Goal: Task Accomplishment & Management: Manage account settings

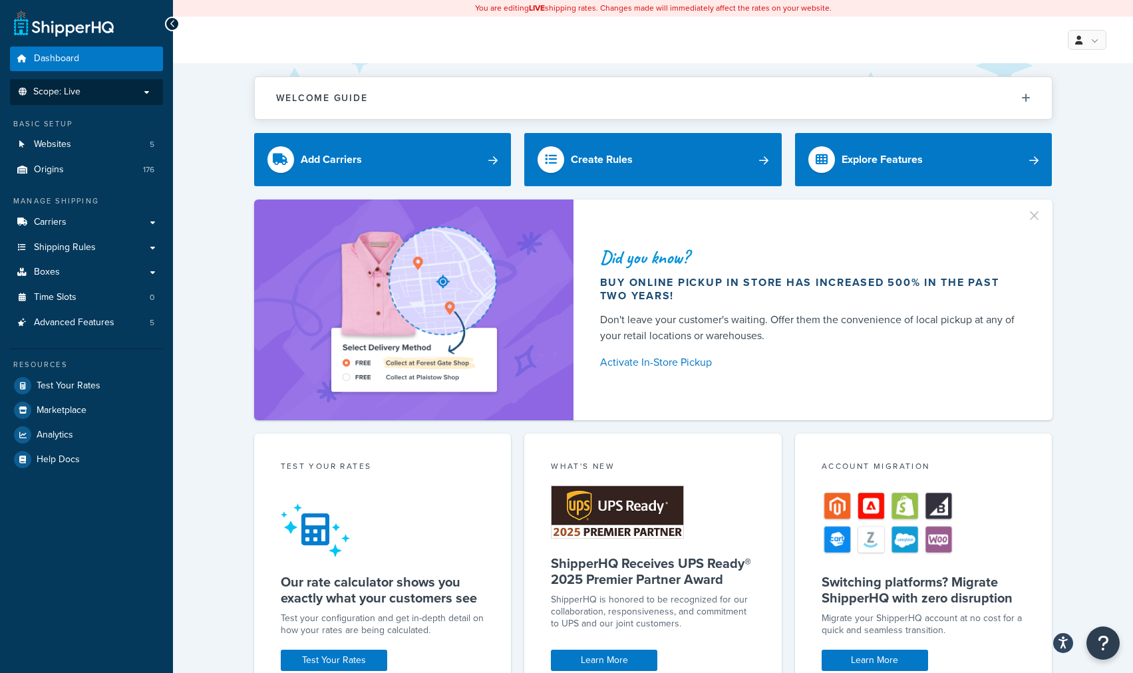
click at [43, 90] on span "Scope: Live" at bounding box center [56, 91] width 47 height 11
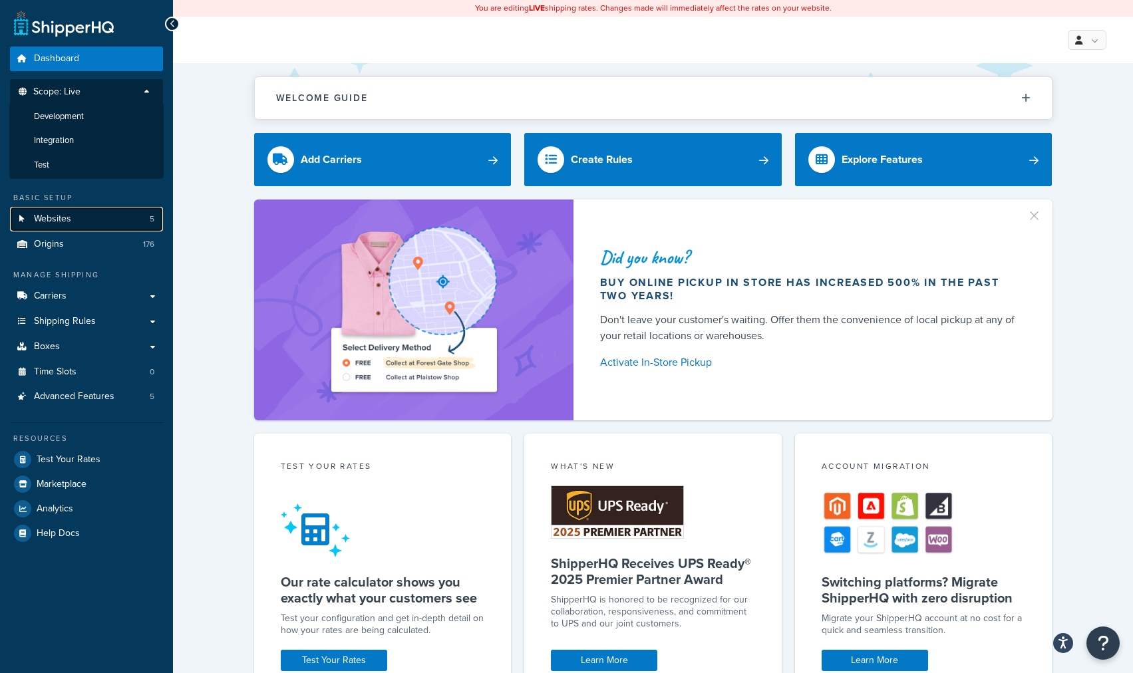
drag, startPoint x: 48, startPoint y: 216, endPoint x: 55, endPoint y: 226, distance: 11.4
click at [47, 216] on span "Websites" at bounding box center [52, 219] width 37 height 11
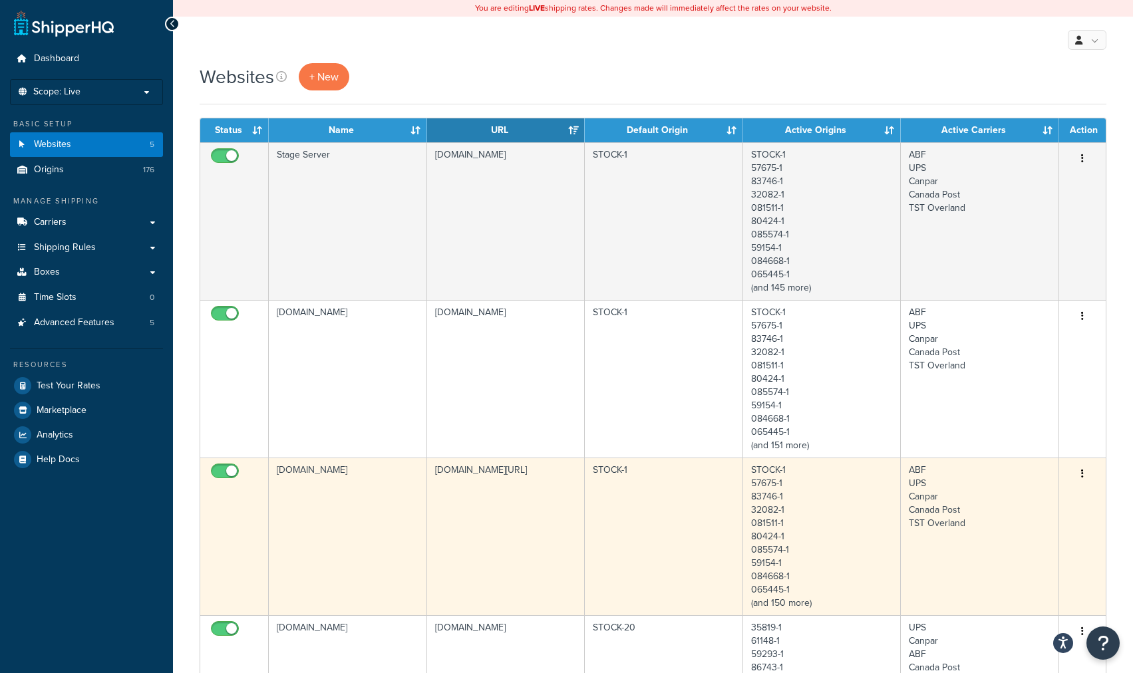
click at [511, 470] on td "[DOMAIN_NAME][URL]" at bounding box center [506, 537] width 158 height 158
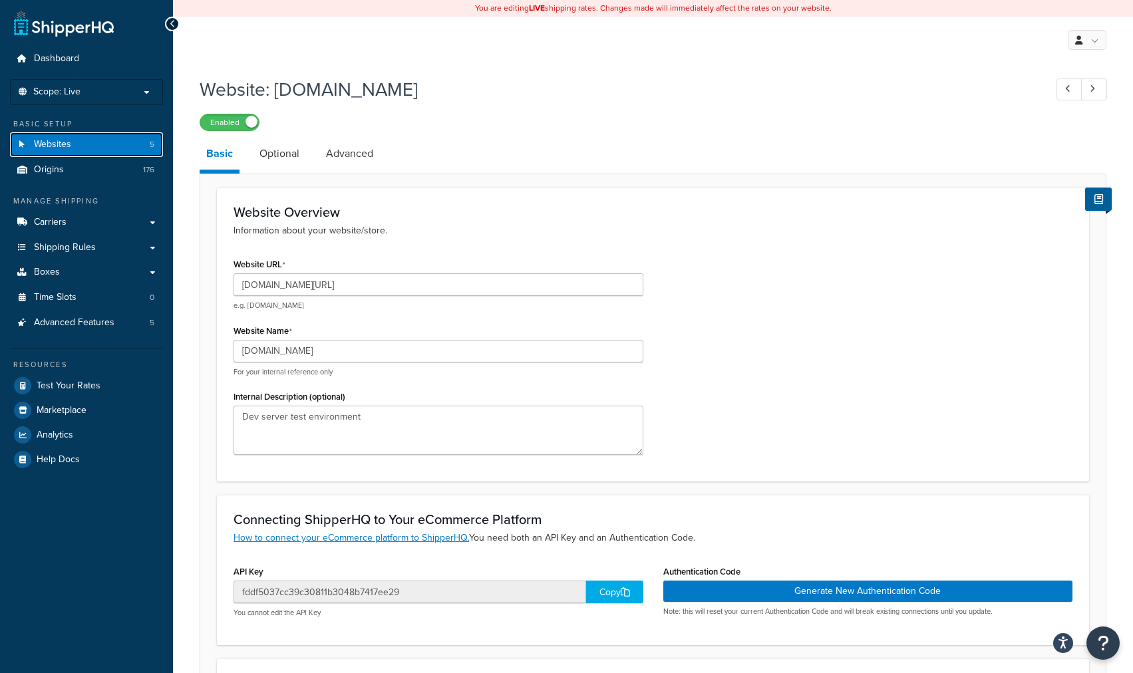
click at [51, 144] on span "Websites" at bounding box center [52, 144] width 37 height 11
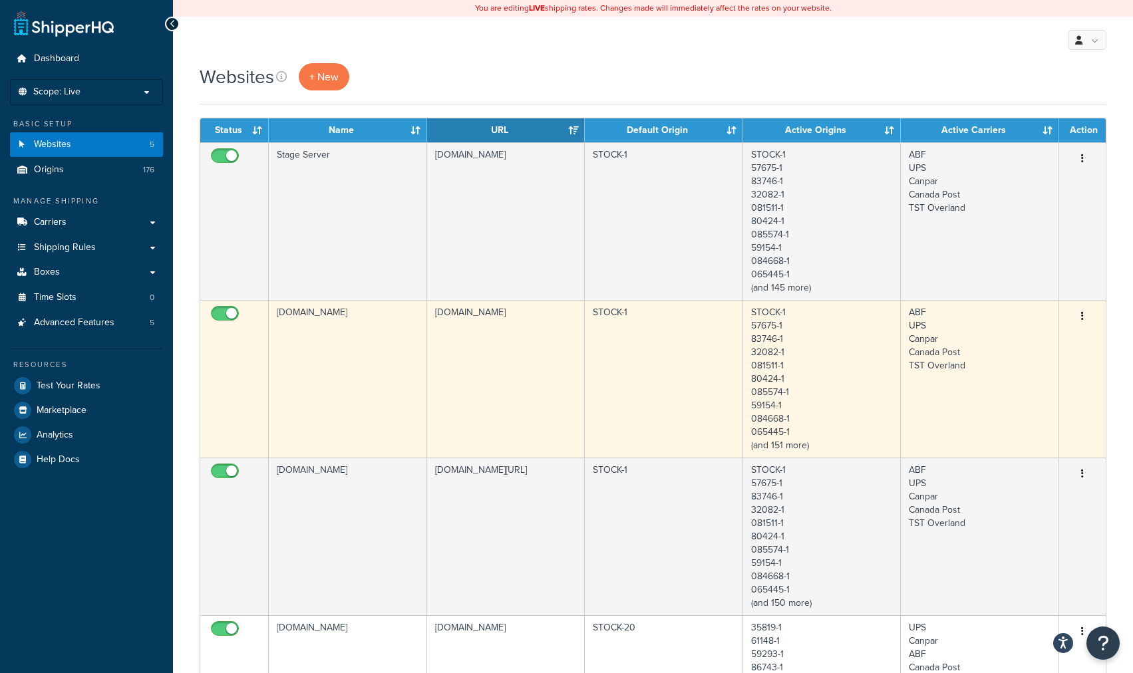
click at [483, 317] on td "[DOMAIN_NAME]" at bounding box center [506, 379] width 158 height 158
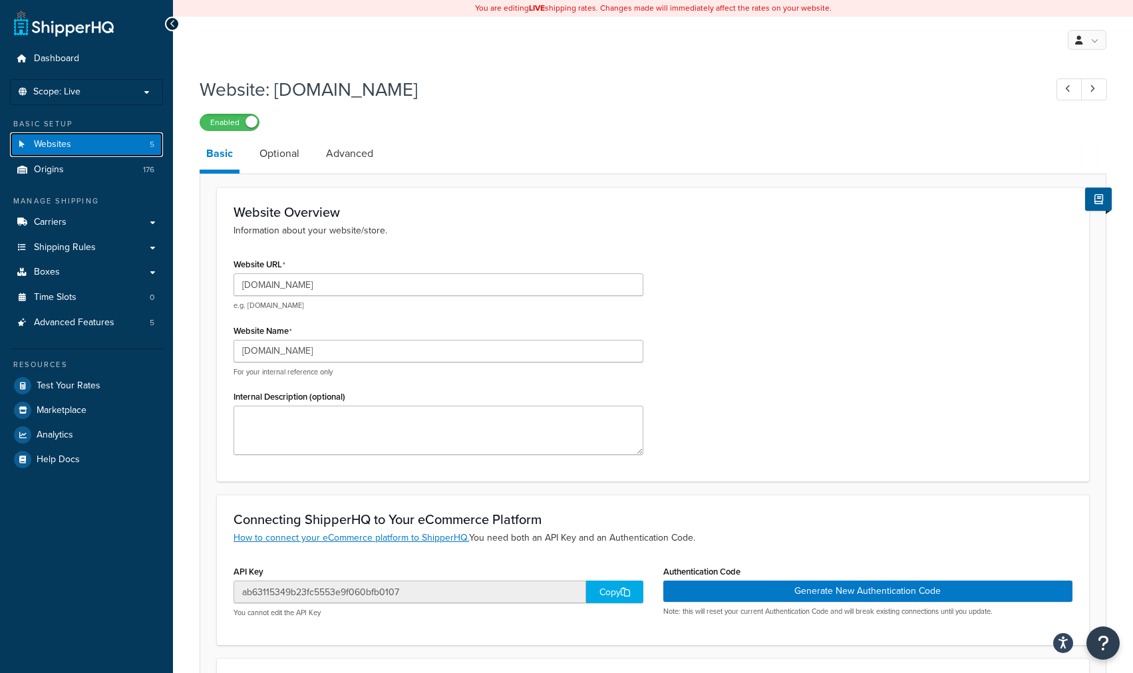
click at [48, 148] on span "Websites" at bounding box center [52, 144] width 37 height 11
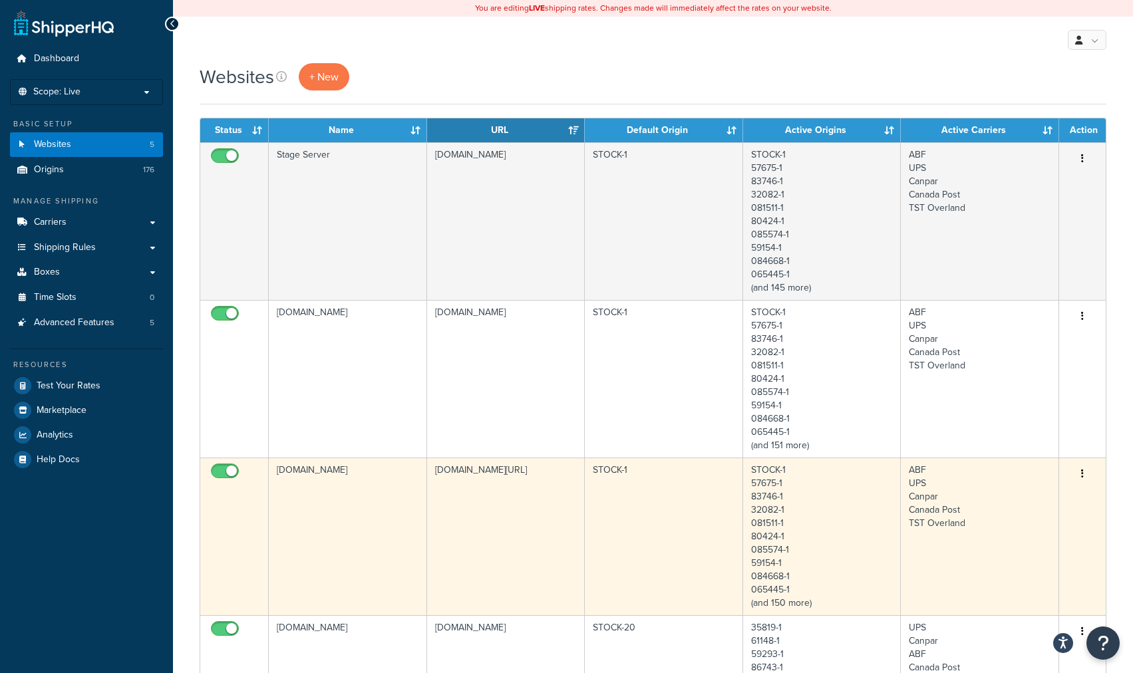
click at [351, 468] on td "www.dev.shopbrodart.com" at bounding box center [348, 537] width 158 height 158
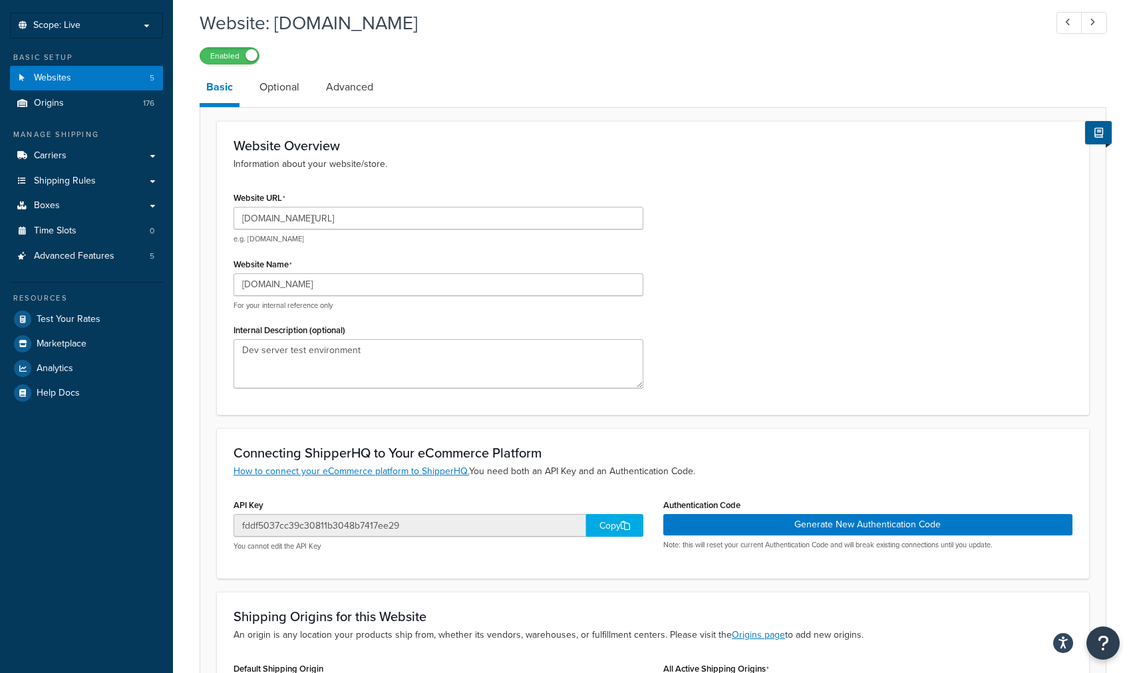
scroll to position [133, 0]
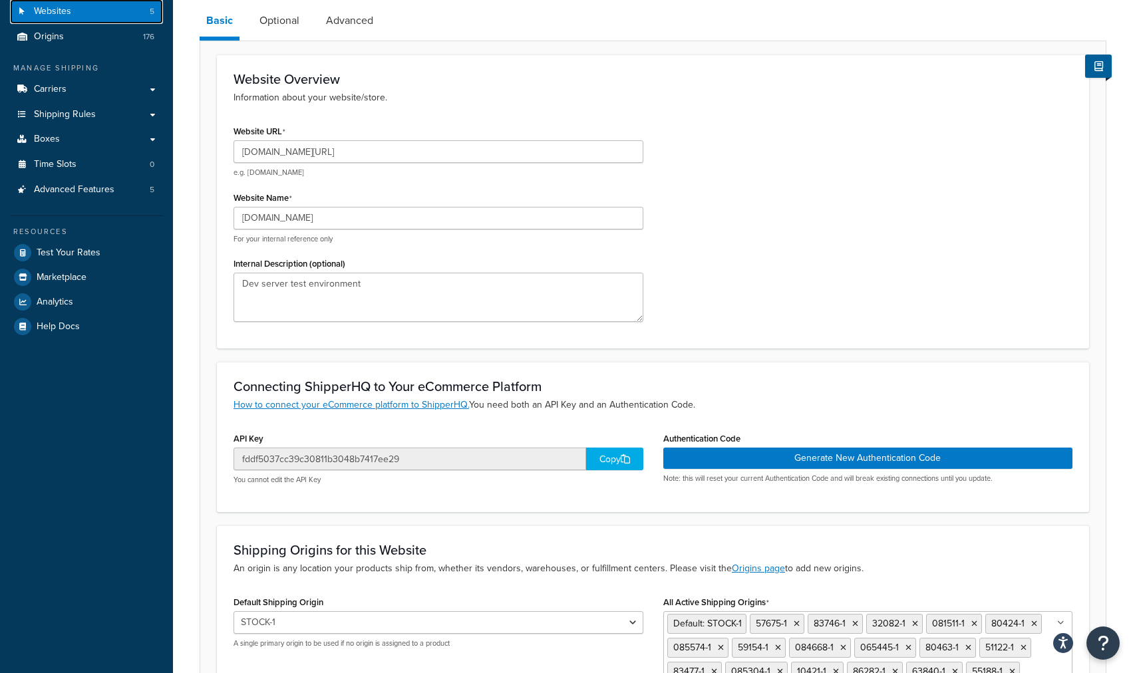
click at [45, 15] on span "Websites" at bounding box center [52, 11] width 37 height 11
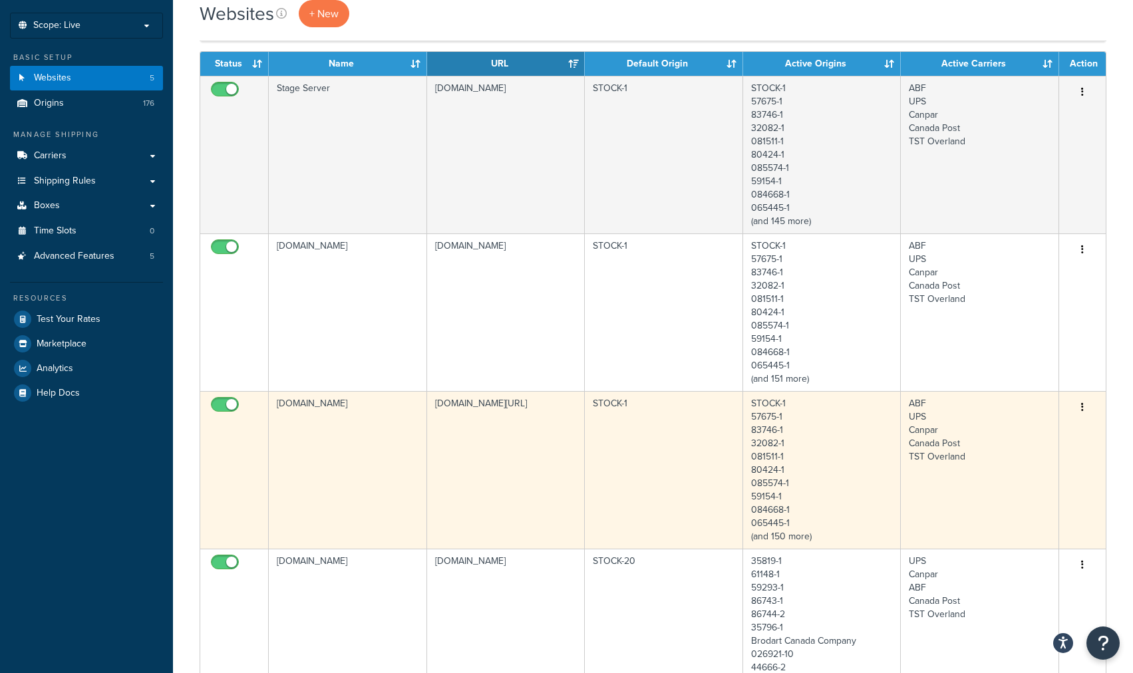
scroll to position [133, 0]
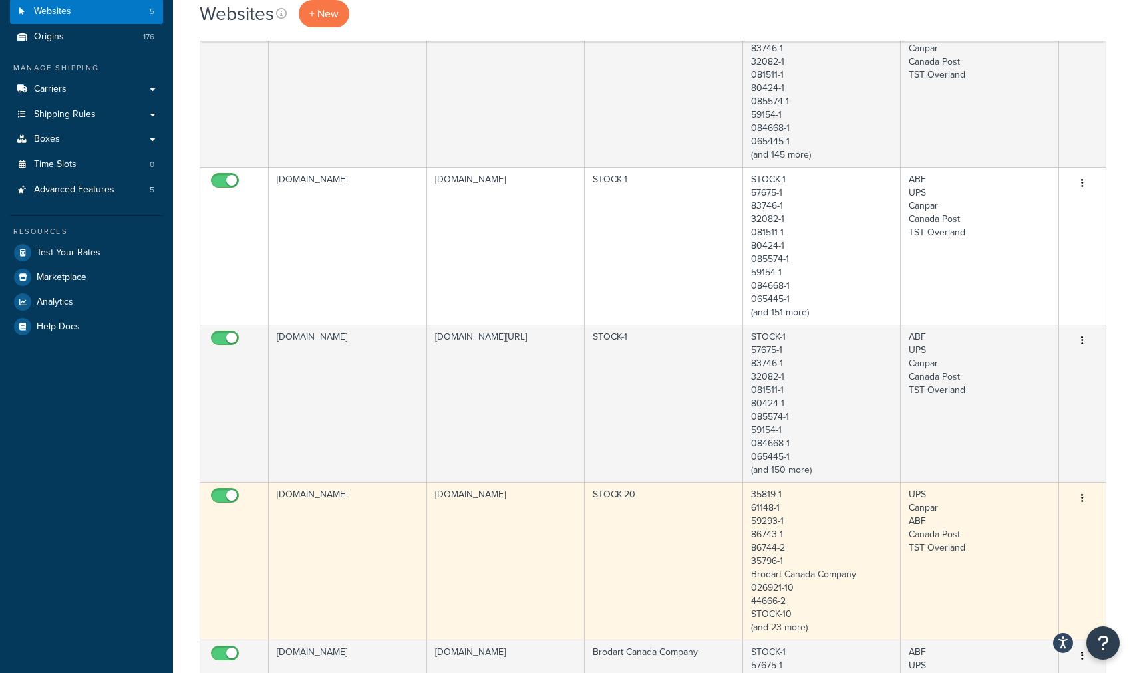
click at [341, 503] on td "www.dev.brodart.ca" at bounding box center [348, 561] width 158 height 158
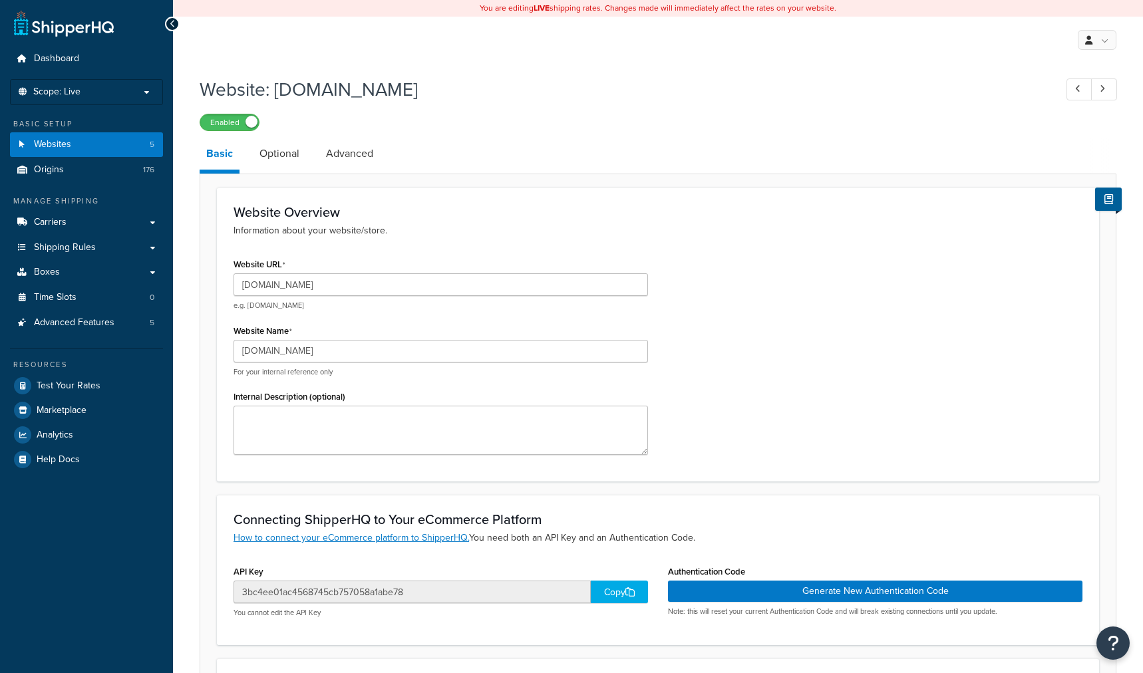
select select "101072"
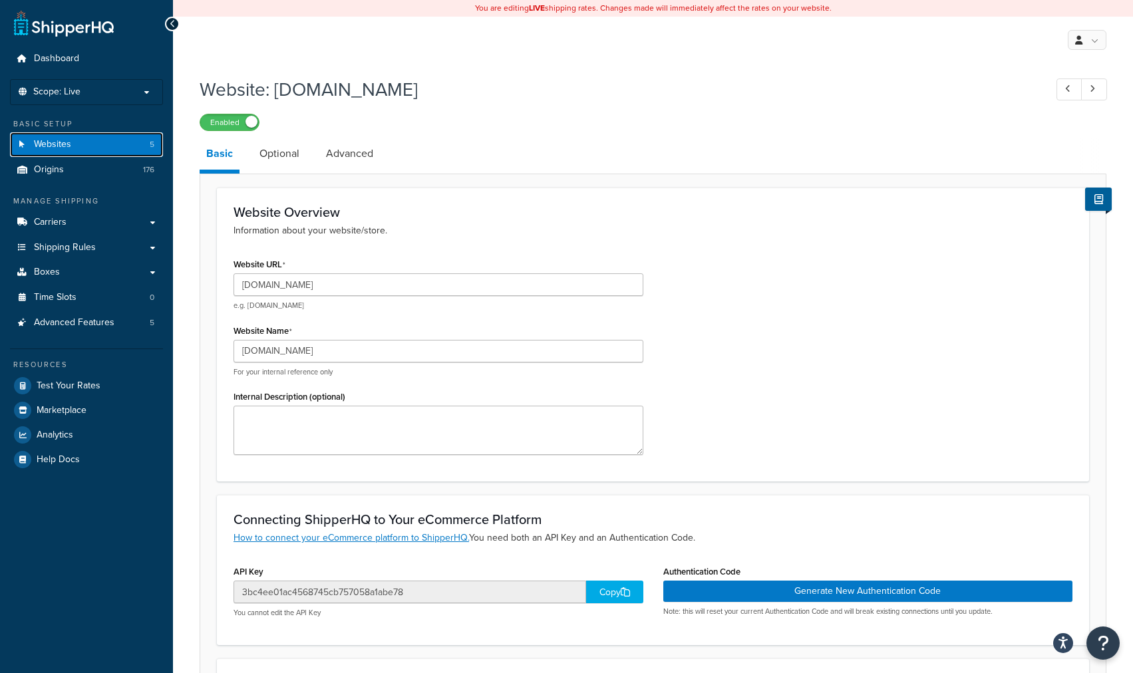
click at [63, 143] on span "Websites" at bounding box center [52, 144] width 37 height 11
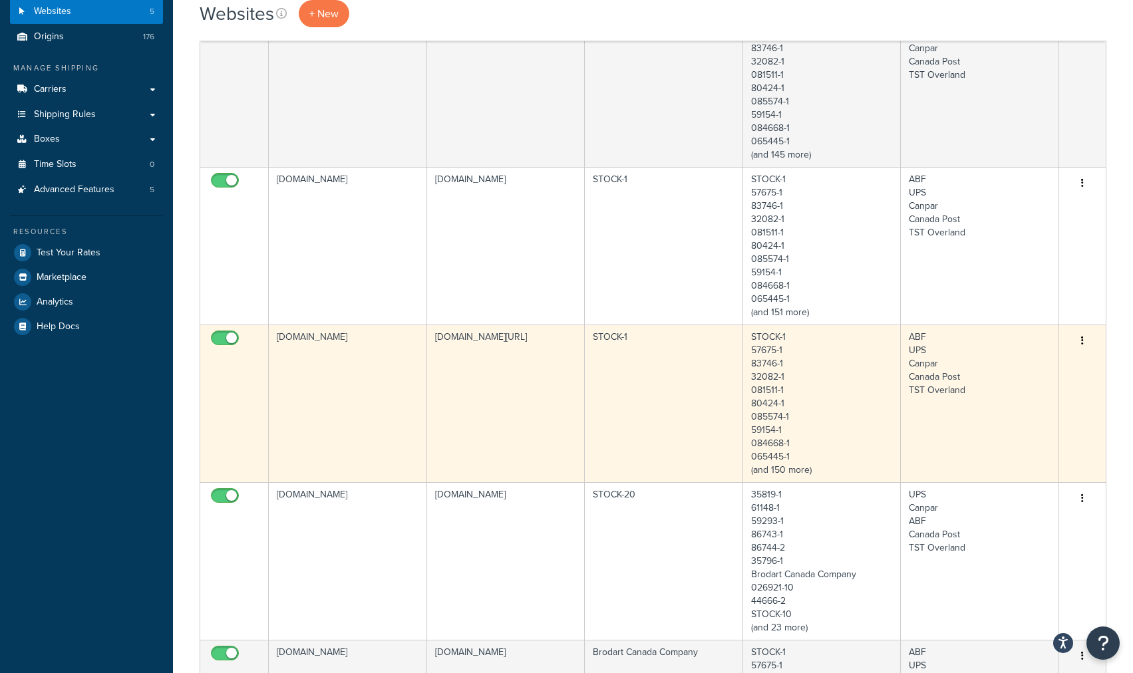
scroll to position [266, 0]
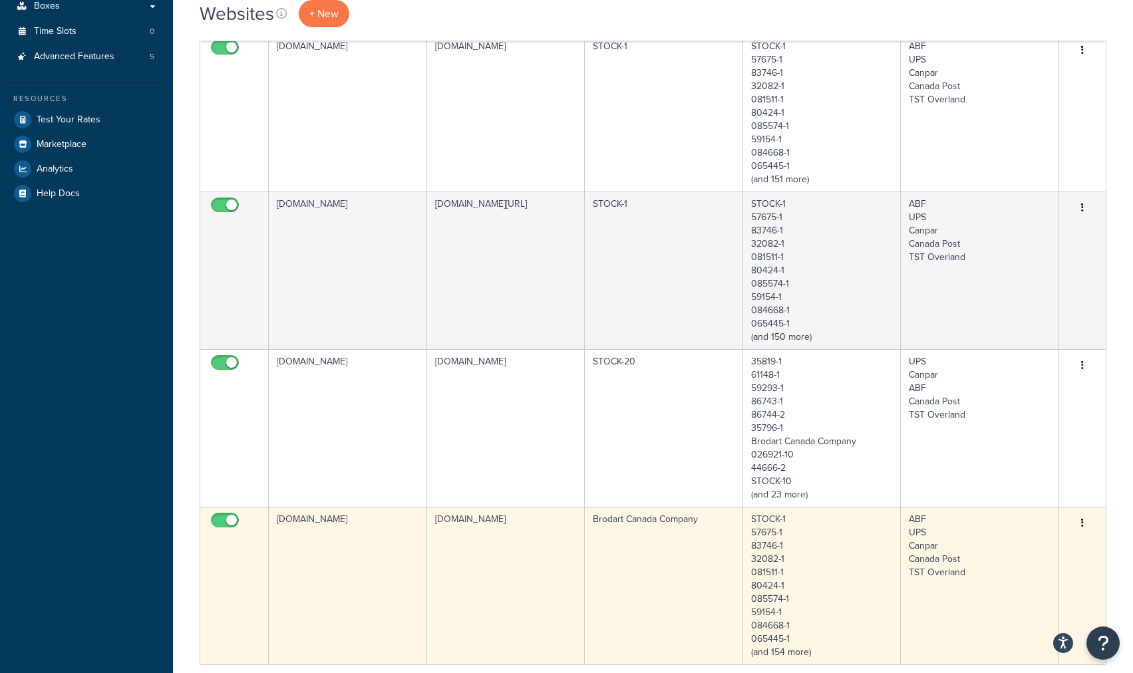
click at [339, 528] on td "[DOMAIN_NAME]" at bounding box center [348, 586] width 158 height 158
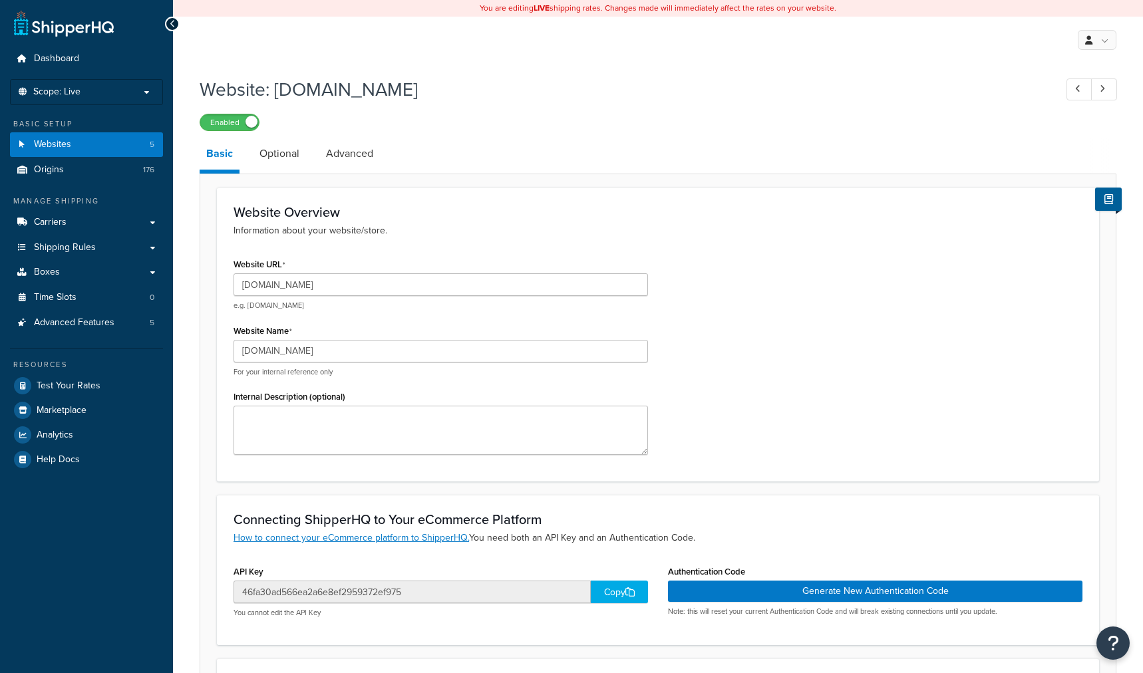
select select "78110"
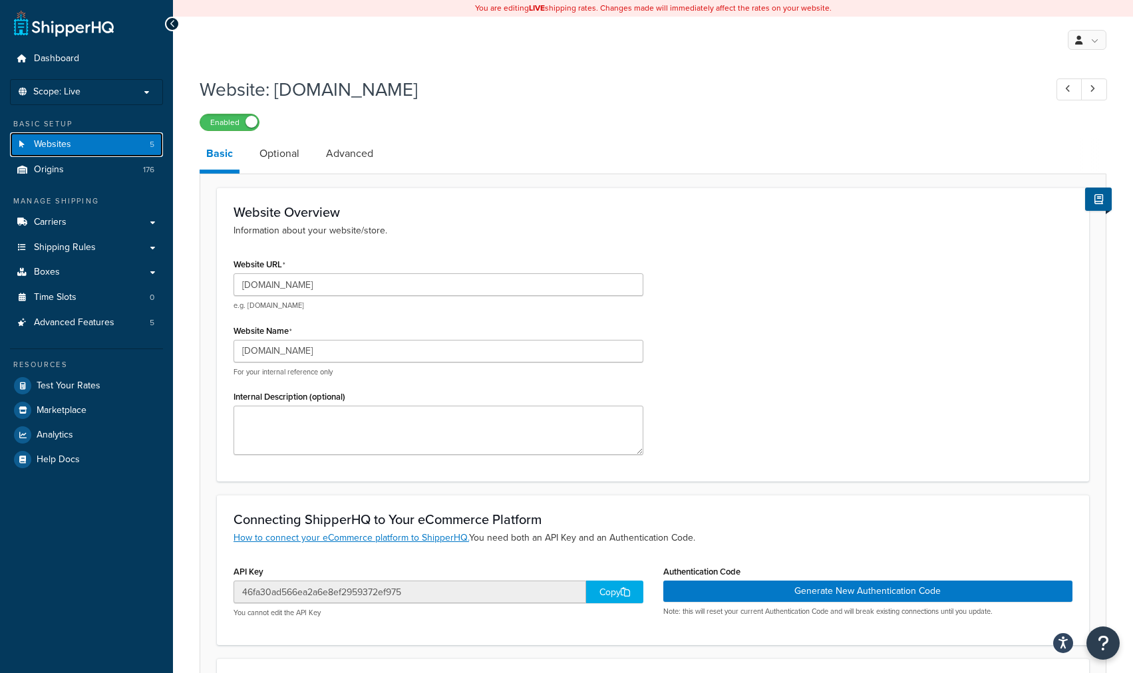
click at [45, 144] on span "Websites" at bounding box center [52, 144] width 37 height 11
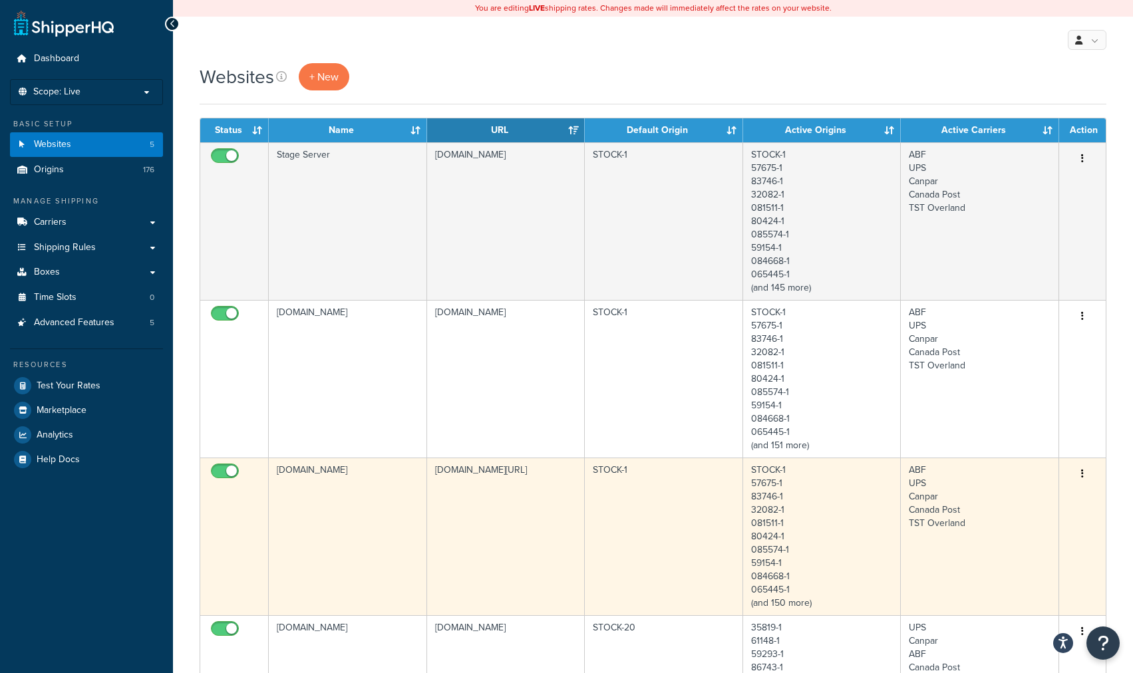
click at [359, 474] on td "www.dev.shopbrodart.com" at bounding box center [348, 537] width 158 height 158
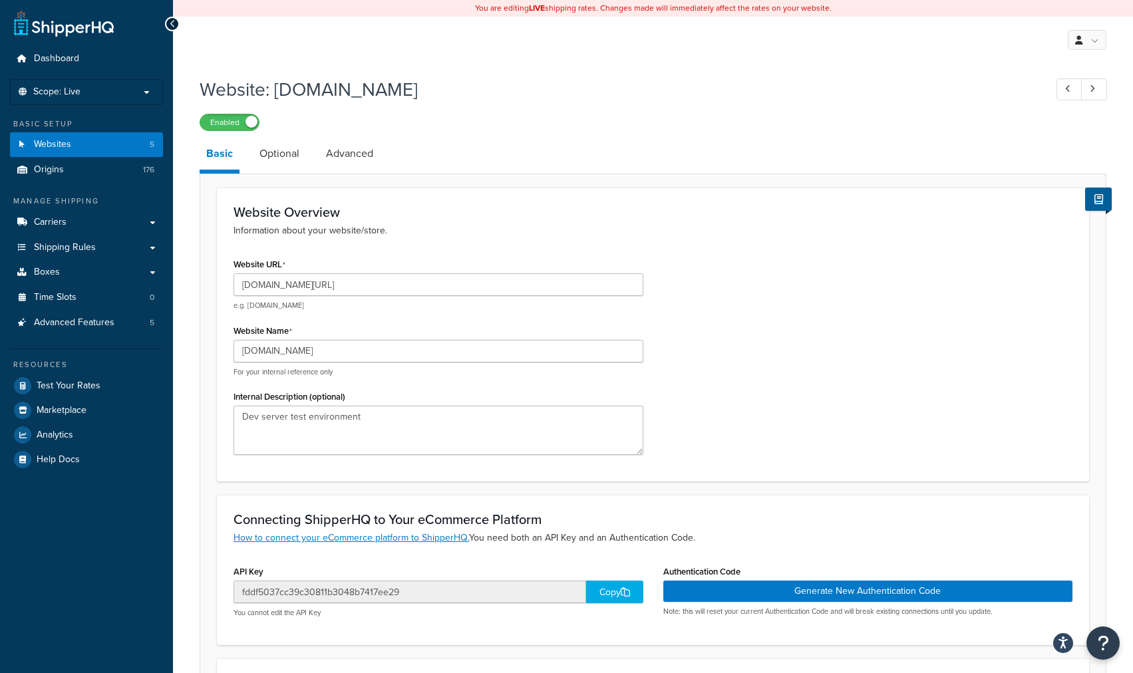
scroll to position [133, 0]
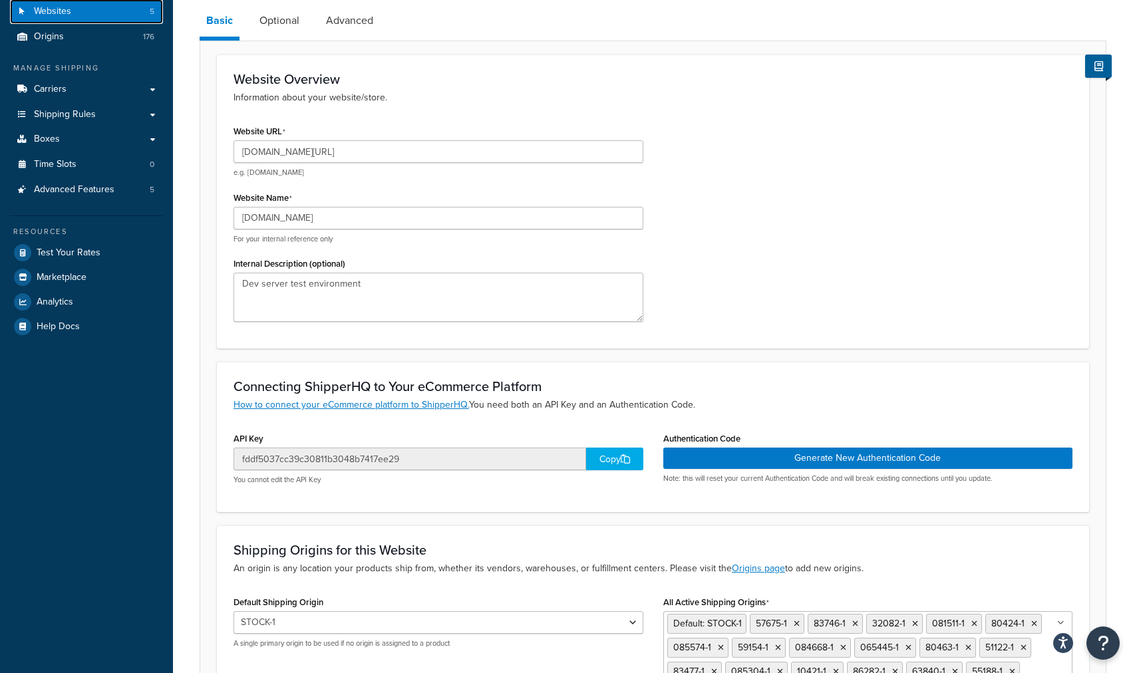
click at [56, 11] on span "Websites" at bounding box center [52, 11] width 37 height 11
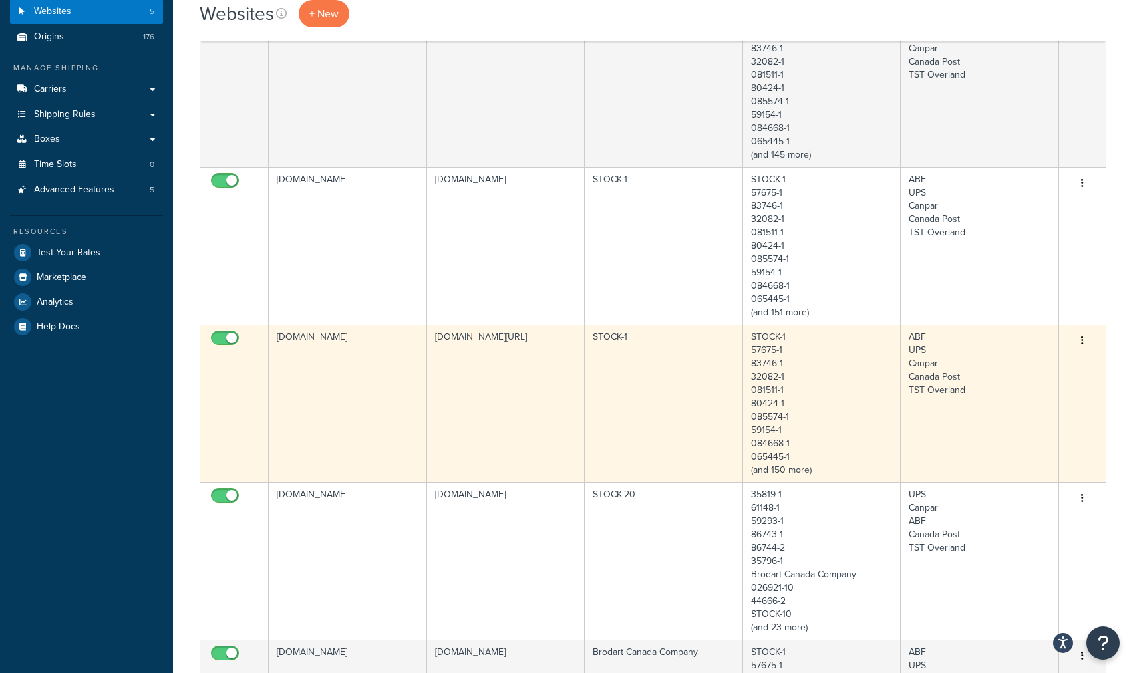
scroll to position [67, 0]
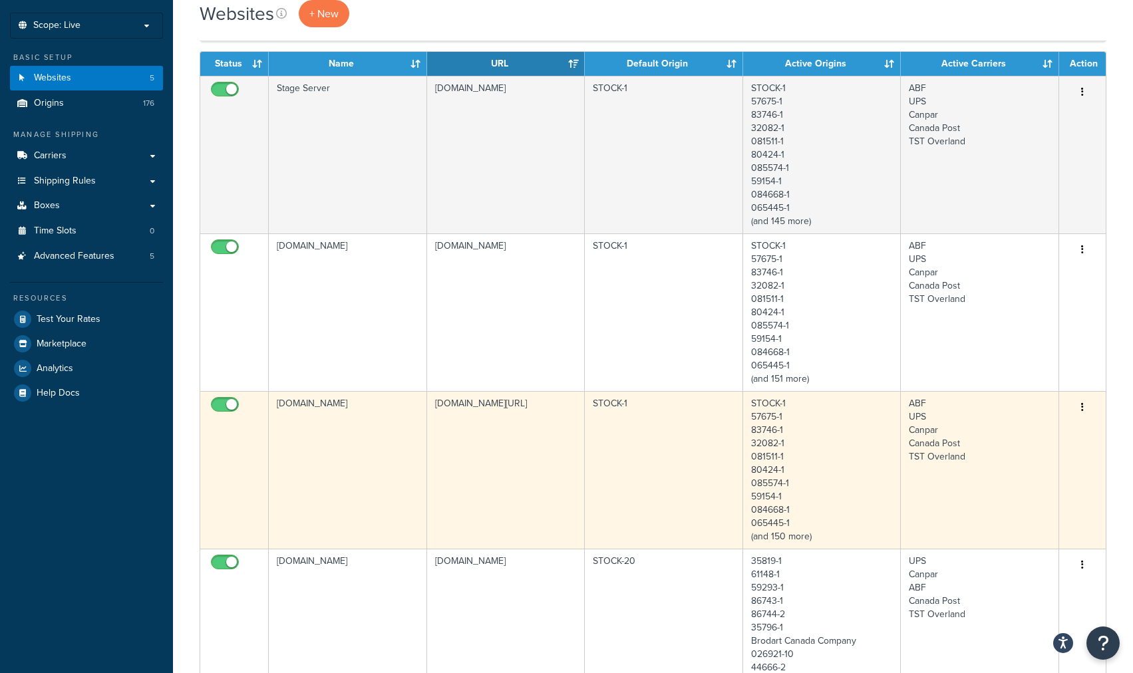
click at [345, 406] on td "[DOMAIN_NAME]" at bounding box center [348, 470] width 158 height 158
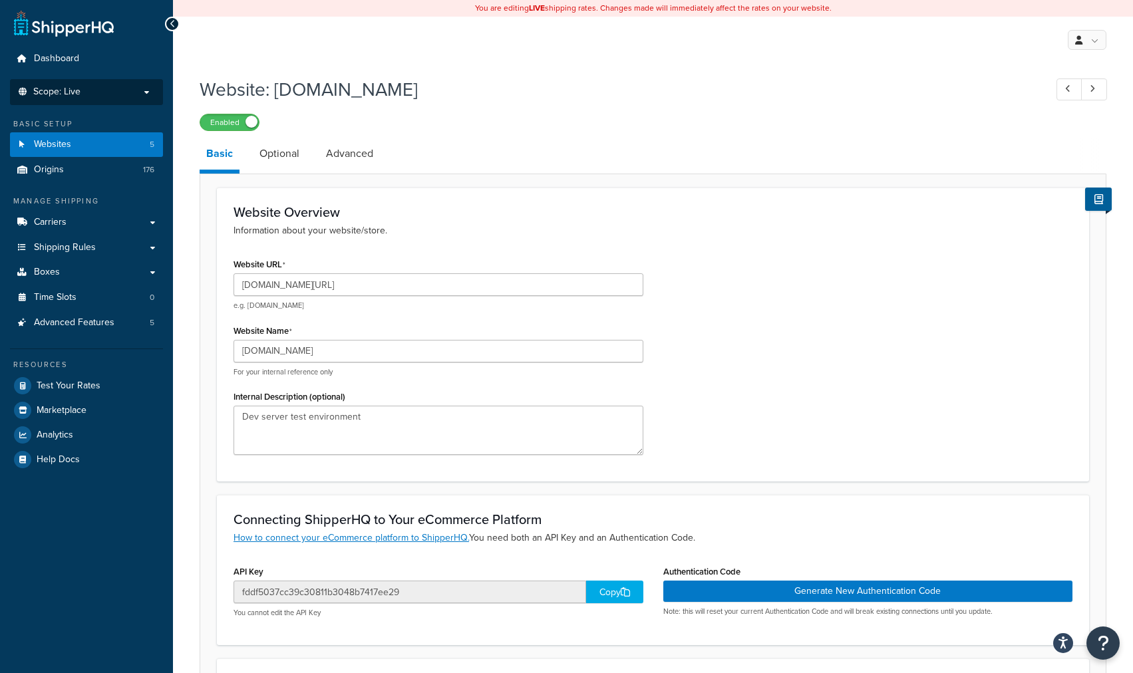
click at [143, 90] on p "Scope: Live" at bounding box center [86, 91] width 141 height 11
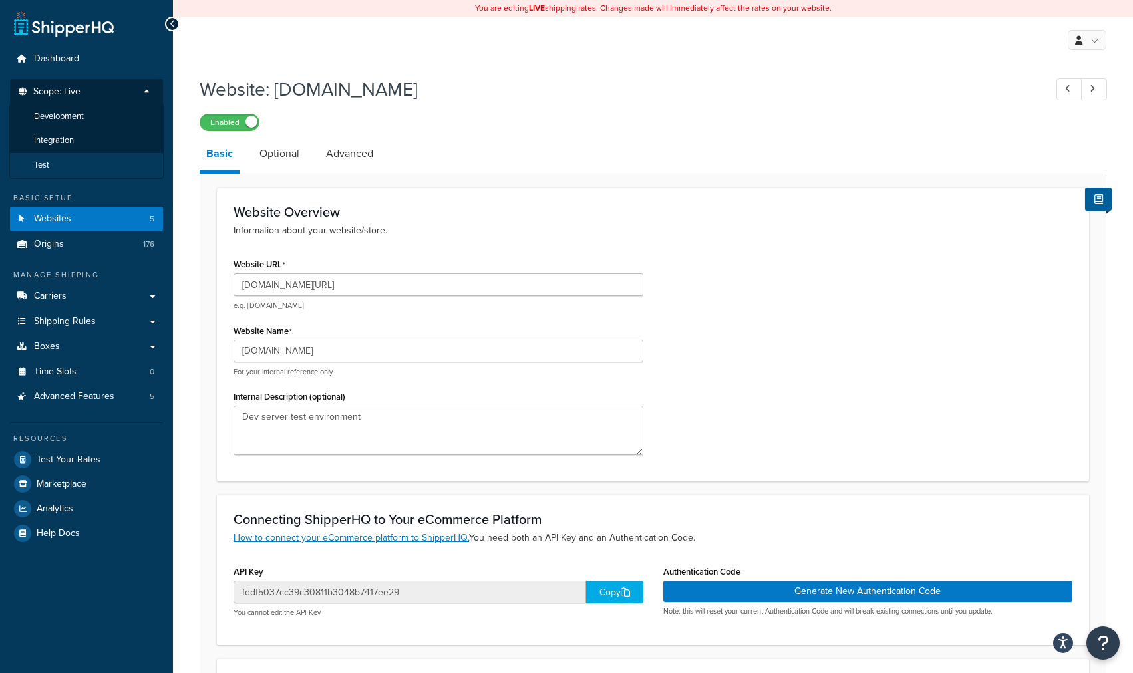
click at [47, 164] on span "Test" at bounding box center [41, 165] width 15 height 11
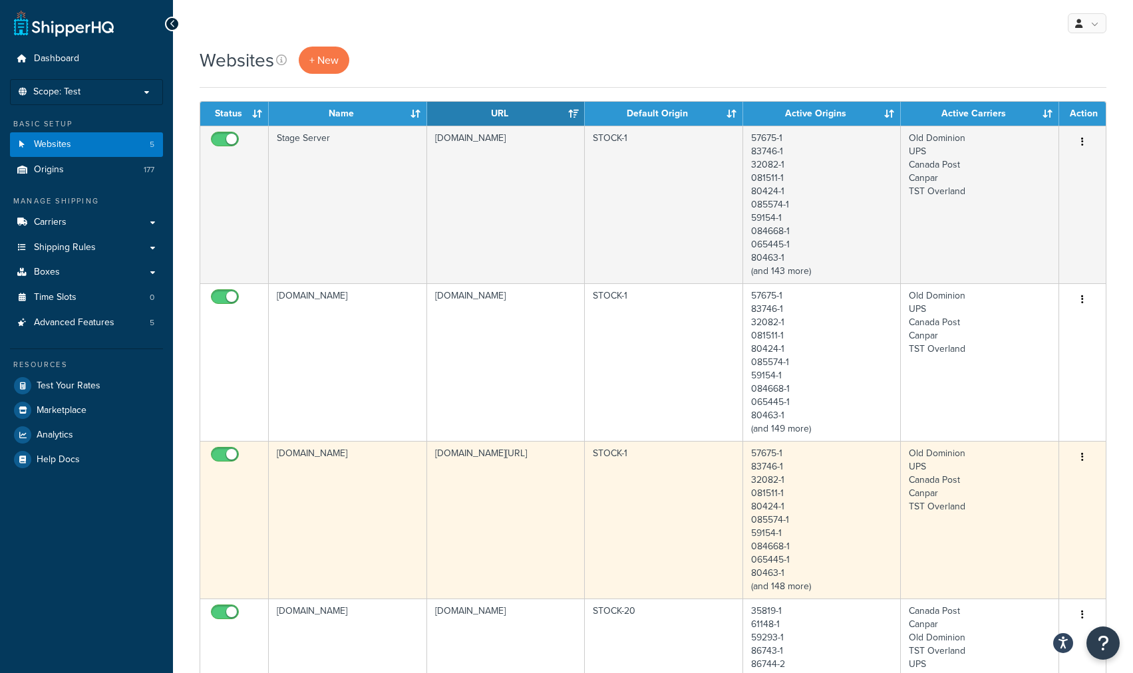
click at [334, 457] on td "[DOMAIN_NAME]" at bounding box center [348, 520] width 158 height 158
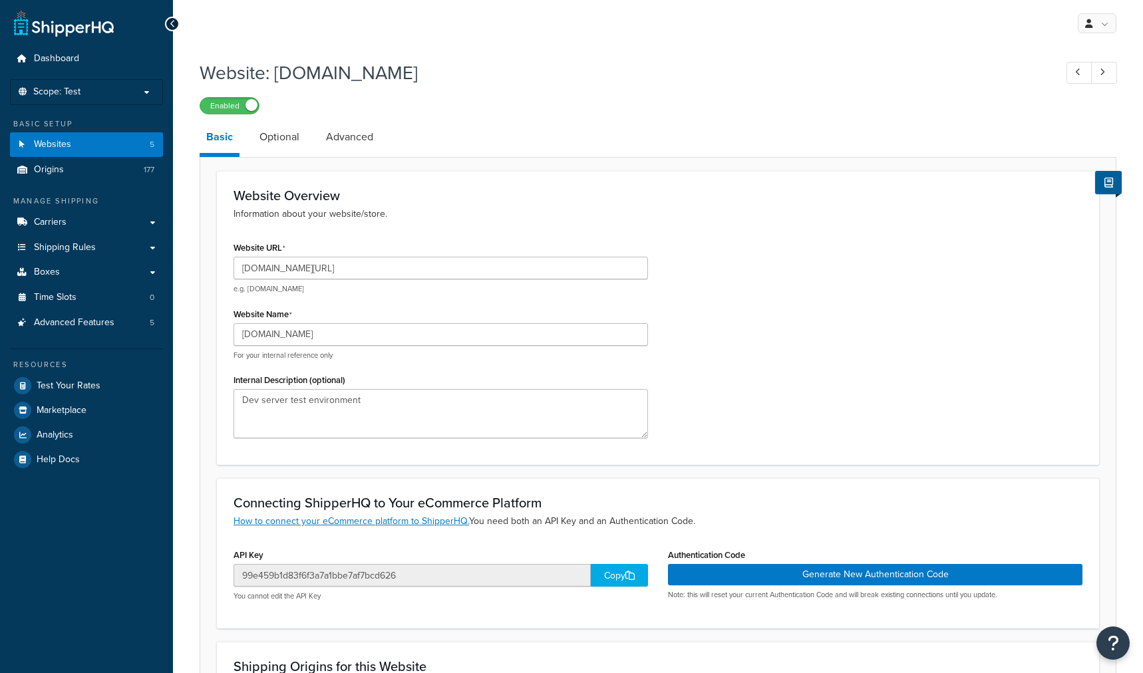
select select "161572"
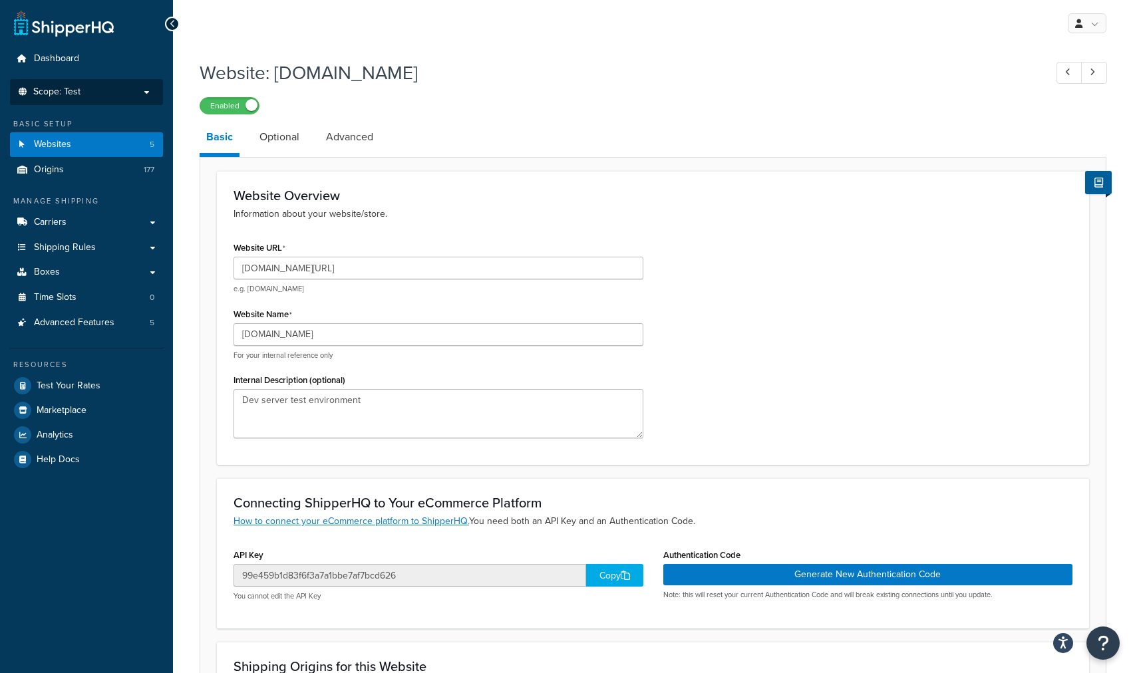
click at [65, 92] on span "Scope: Test" at bounding box center [56, 91] width 47 height 11
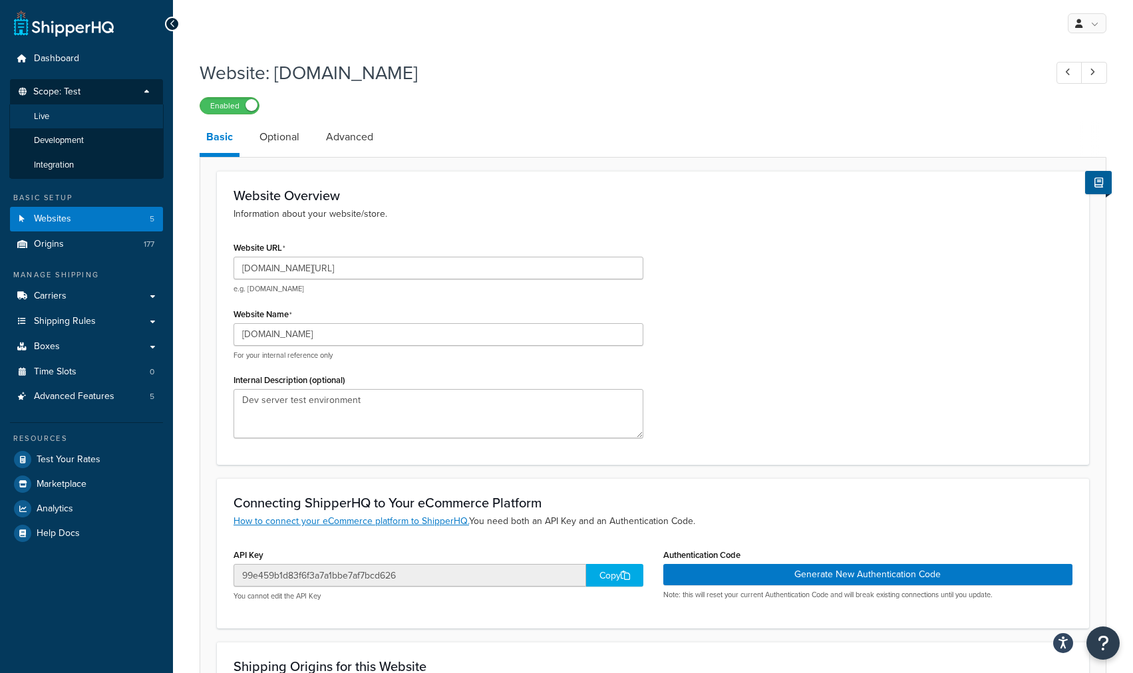
click at [44, 118] on span "Live" at bounding box center [41, 116] width 15 height 11
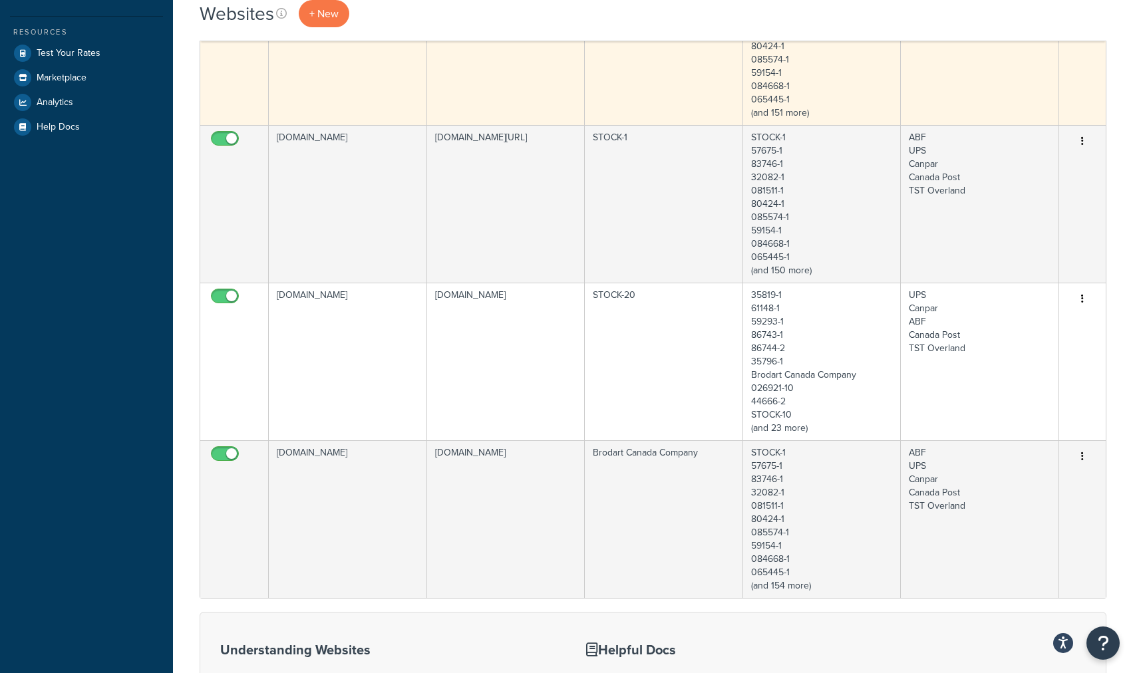
scroll to position [266, 0]
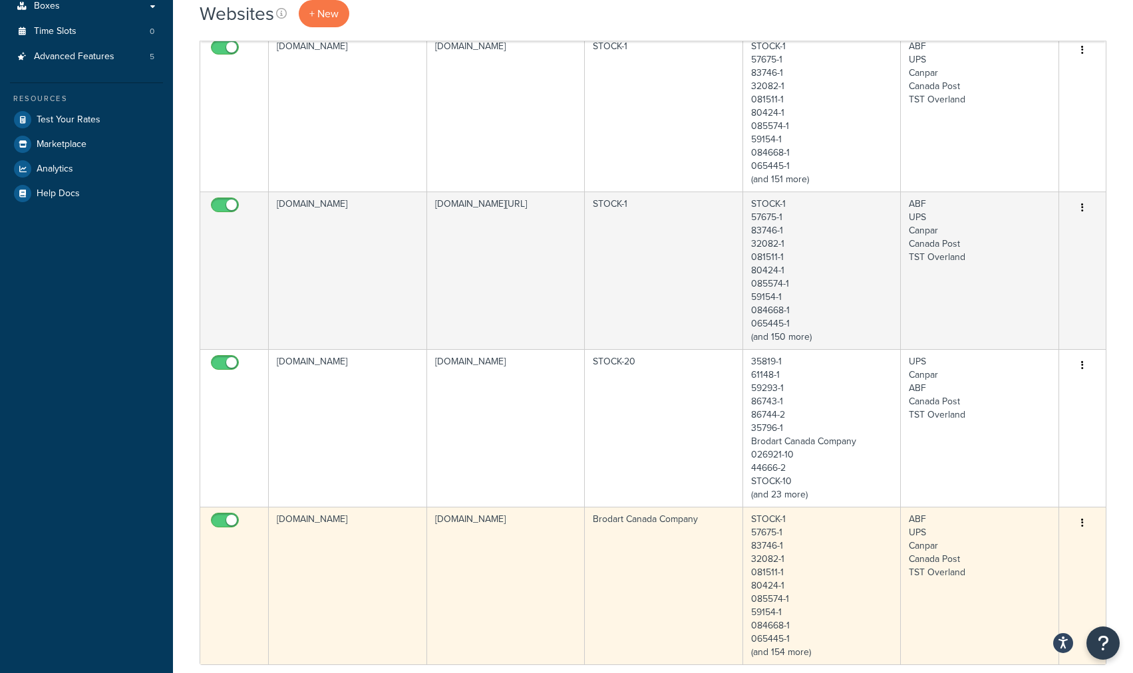
click at [330, 519] on td "[DOMAIN_NAME]" at bounding box center [348, 586] width 158 height 158
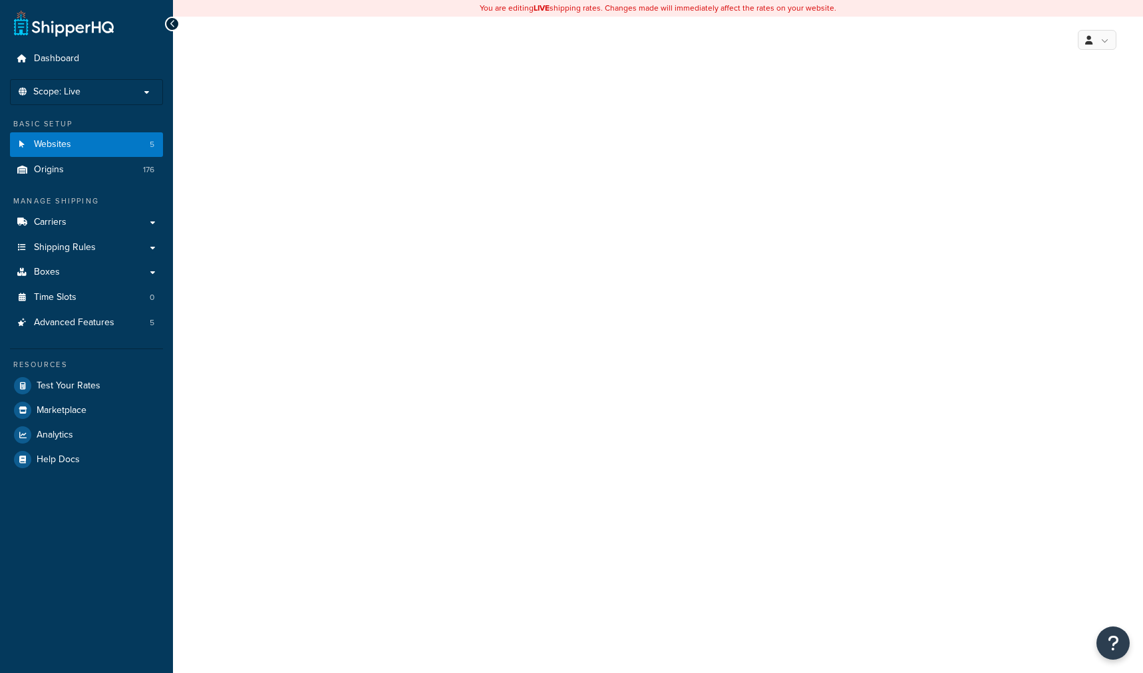
select select "78110"
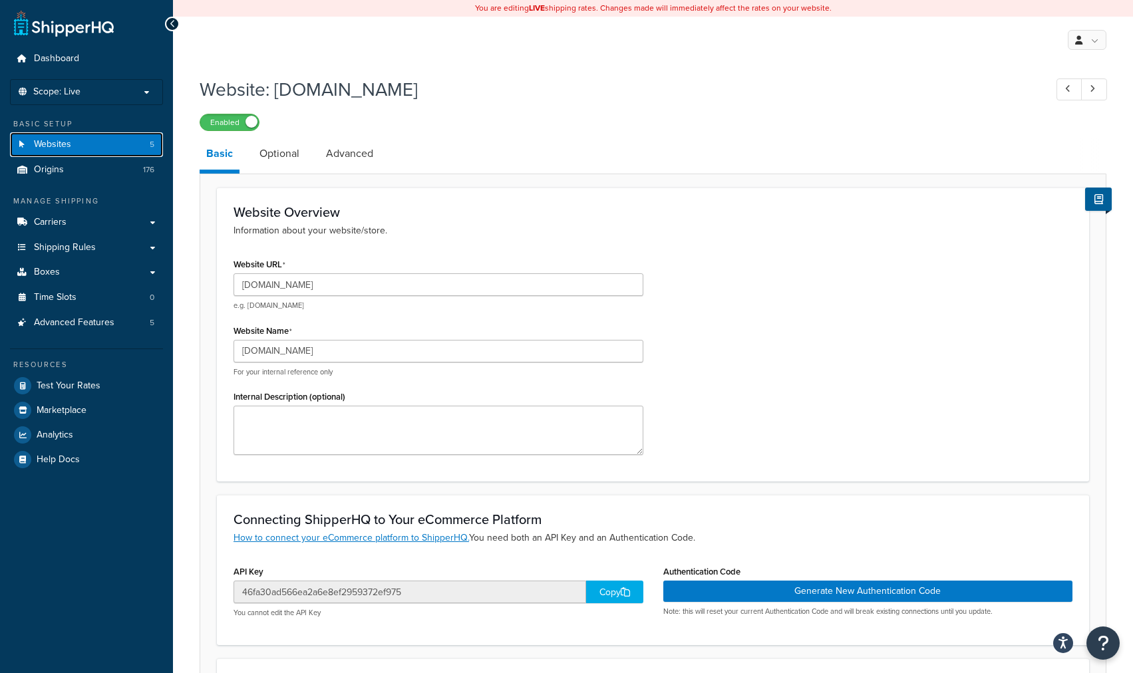
click at [62, 142] on span "Websites" at bounding box center [52, 144] width 37 height 11
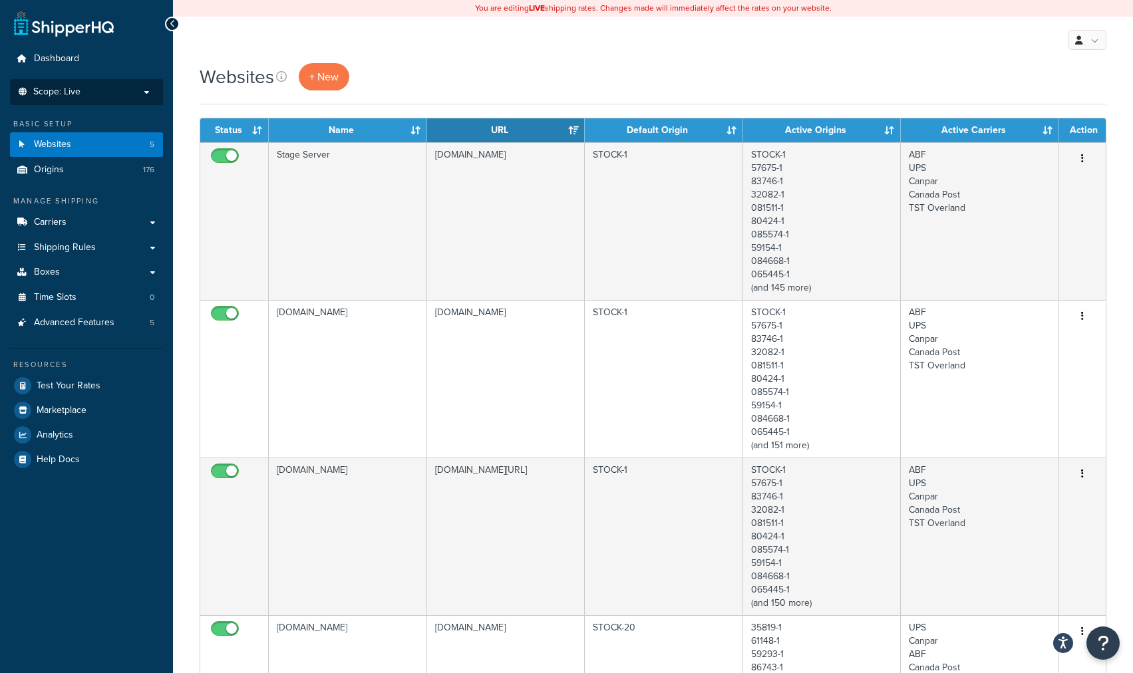
click at [146, 86] on p "Scope: Live" at bounding box center [86, 91] width 141 height 11
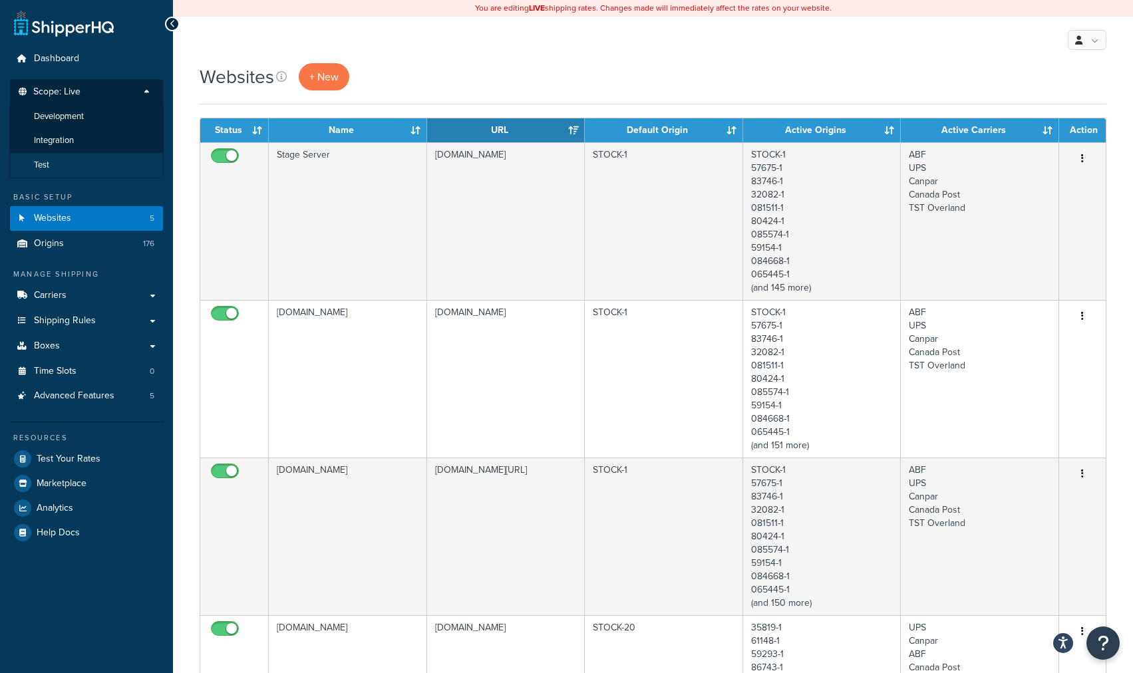
click at [73, 164] on li "Test" at bounding box center [86, 165] width 154 height 25
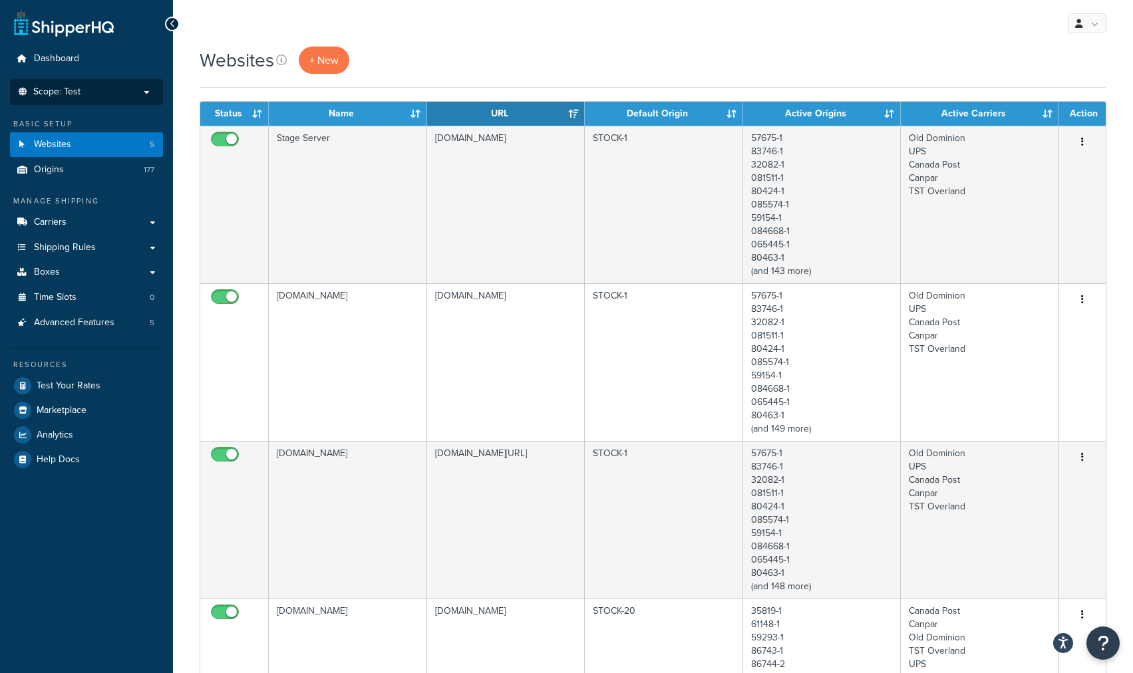
click at [144, 91] on p "Scope: Test" at bounding box center [86, 91] width 141 height 11
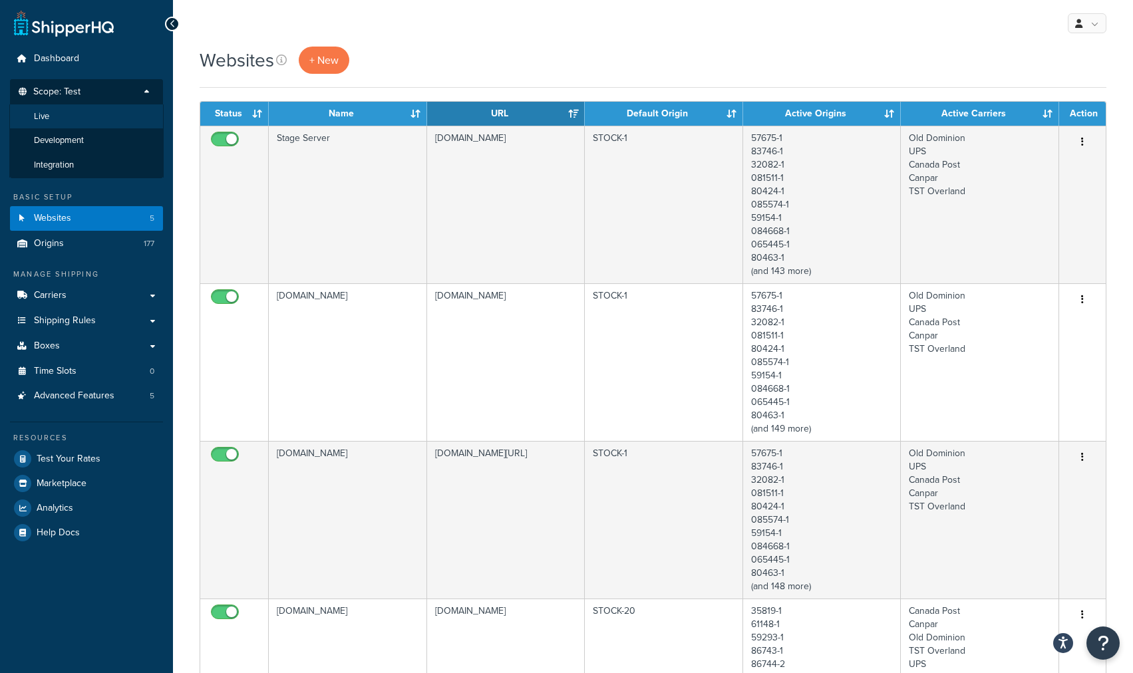
click at [50, 116] on li "Live" at bounding box center [86, 116] width 154 height 25
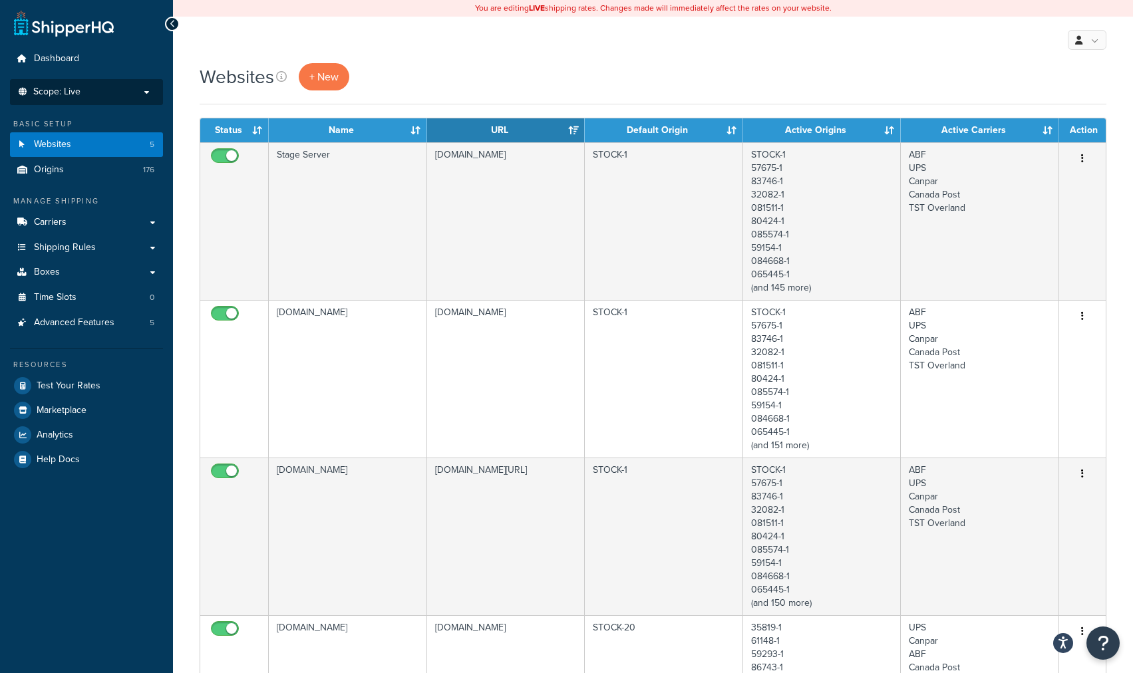
click at [141, 92] on p "Scope: Live" at bounding box center [86, 91] width 141 height 11
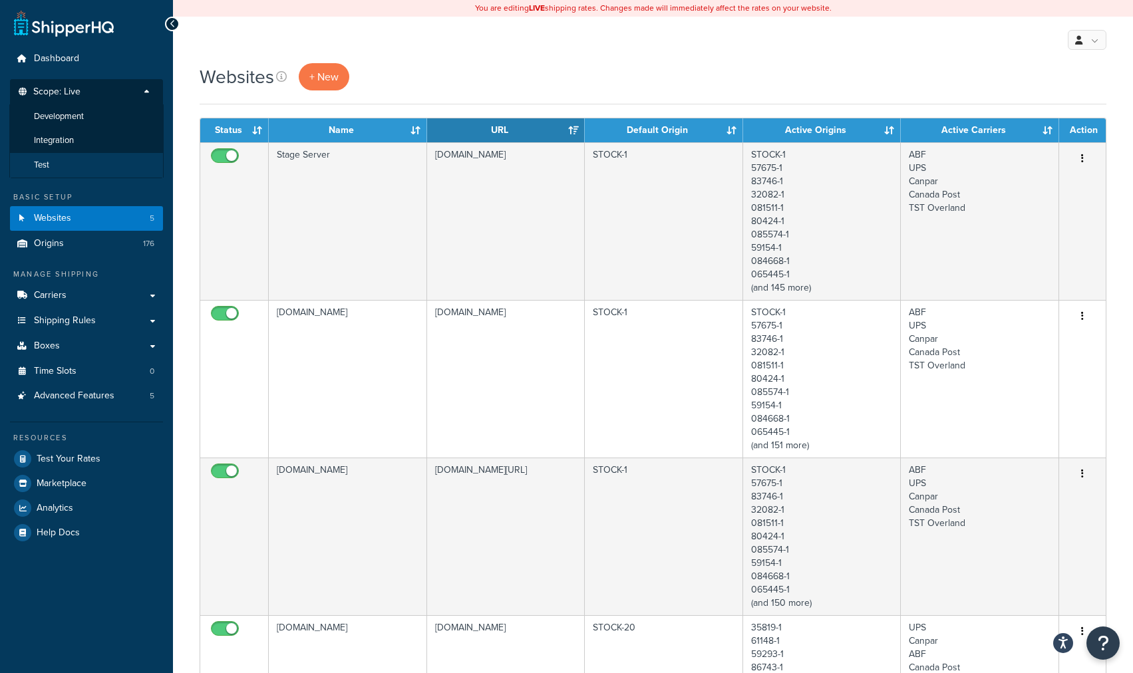
click at [59, 161] on li "Test" at bounding box center [86, 165] width 154 height 25
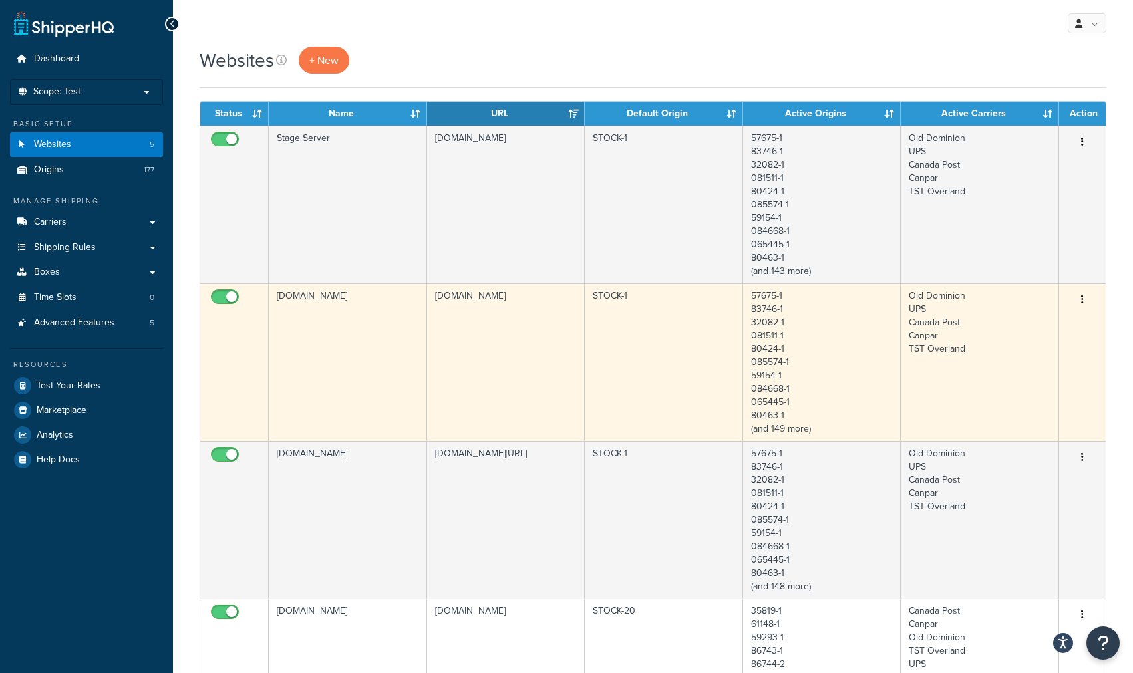
scroll to position [67, 0]
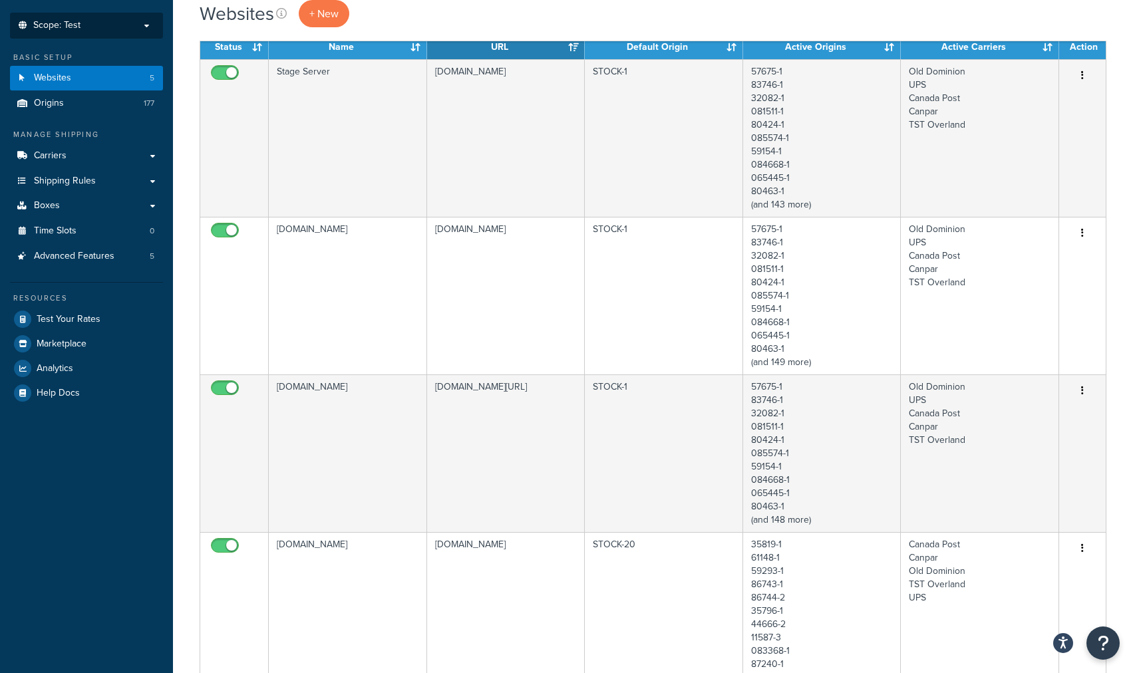
click at [147, 27] on p "Scope: Test" at bounding box center [86, 25] width 141 height 11
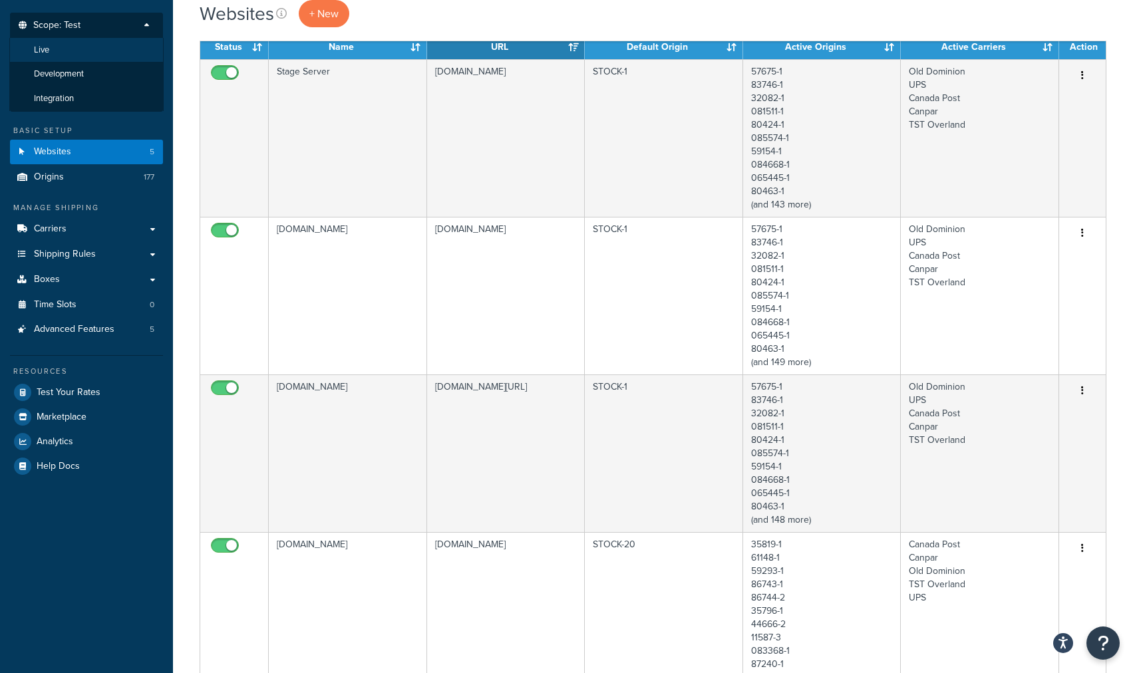
click at [41, 49] on span "Live" at bounding box center [41, 50] width 15 height 11
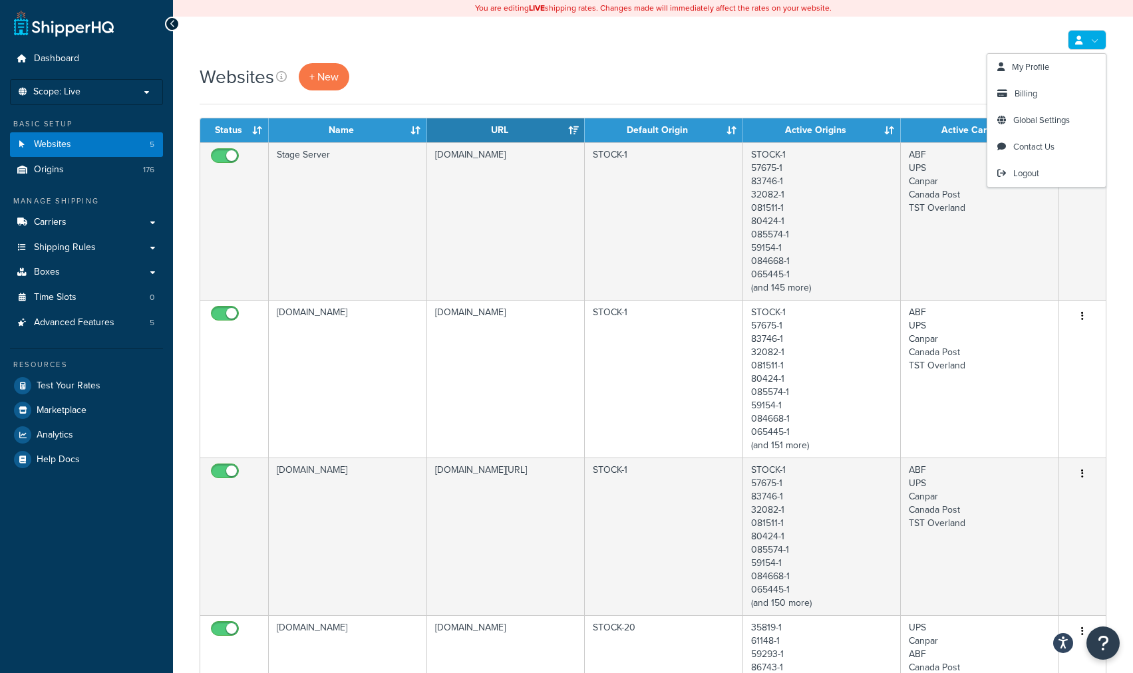
click at [1094, 43] on link at bounding box center [1087, 40] width 39 height 20
click at [1031, 174] on span "Logout" at bounding box center [1026, 173] width 26 height 13
